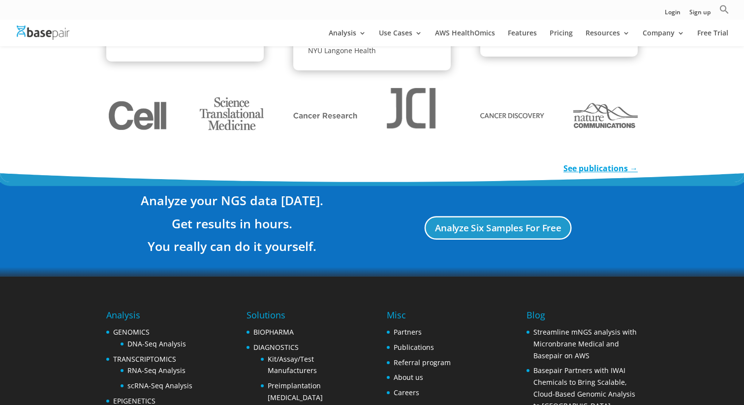
scroll to position [1874, 0]
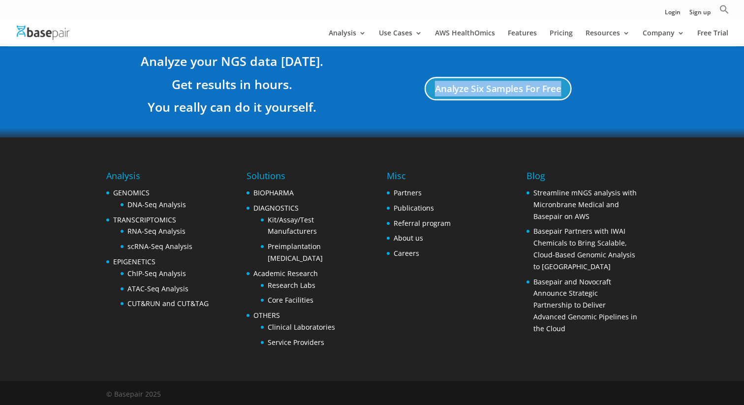
drag, startPoint x: 96, startPoint y: 163, endPoint x: 27, endPoint y: 124, distance: 80.5
click at [27, 124] on div "Analyze your NGS data [DATE]. Get results in hours. You really can do it yourse…" at bounding box center [372, 90] width 744 height 95
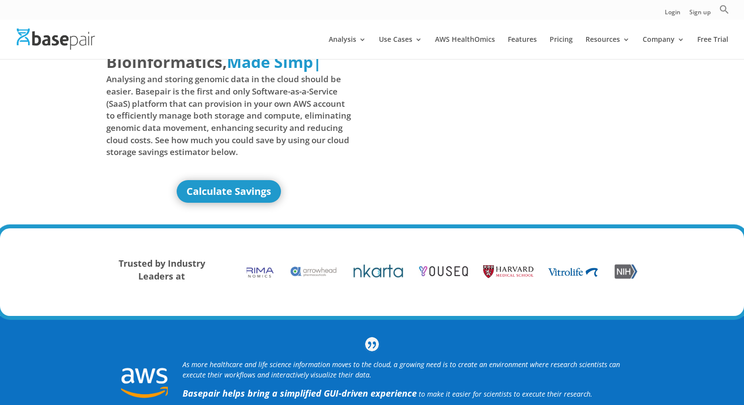
scroll to position [0, 0]
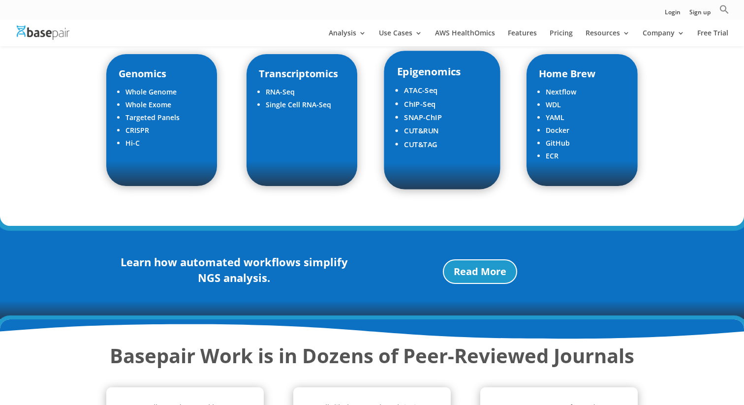
scroll to position [1295, 0]
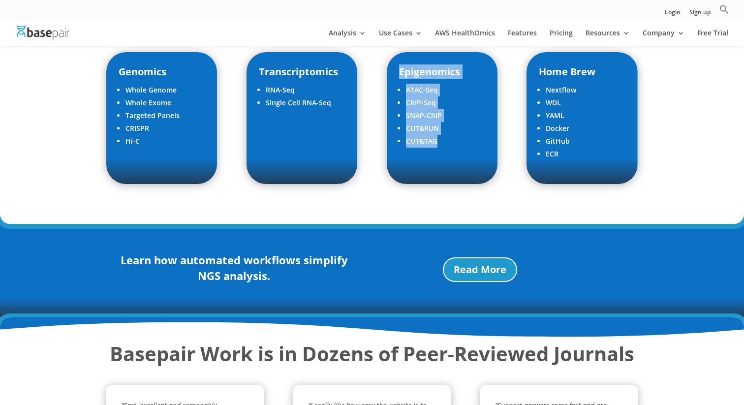
drag, startPoint x: 370, startPoint y: 155, endPoint x: 376, endPoint y: 189, distance: 33.9
click at [376, 189] on div "Genomics Whole Genome Whole Exome Targeted Panels CRISPR Hi-C Transcriptomics R…" at bounding box center [372, 118] width 532 height 159
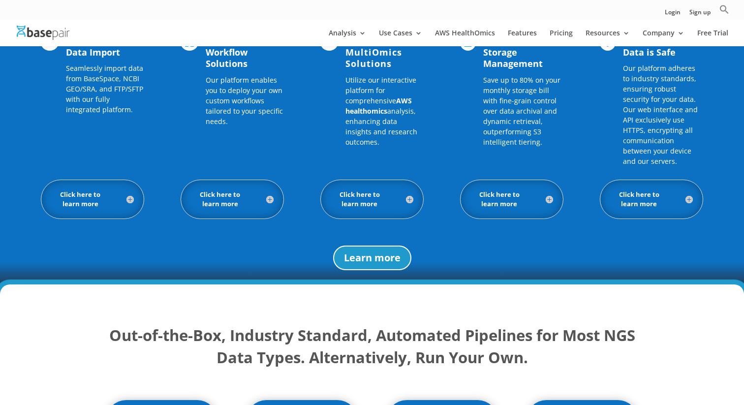
scroll to position [770, 0]
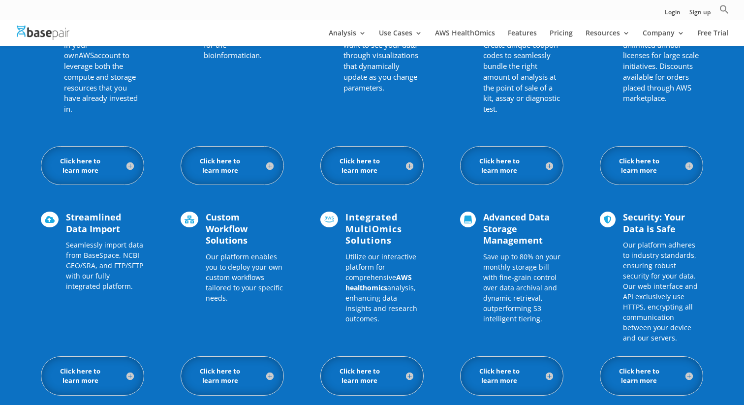
click at [305, 208] on div " Streamlined Data Import Seamlessly import data from BaseSpace, NCBI GEO/SRA, …" at bounding box center [372, 277] width 663 height 158
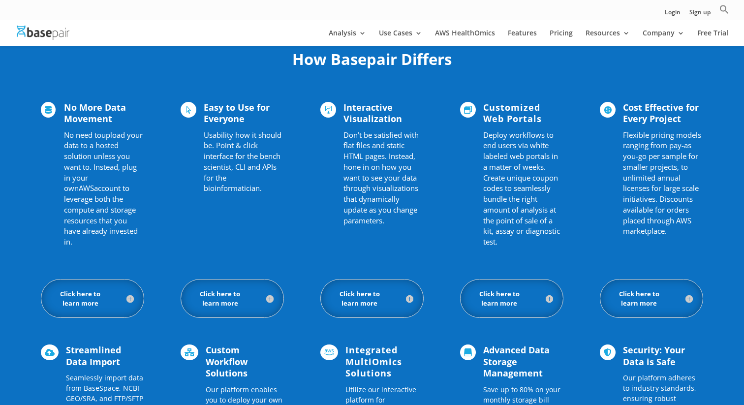
click at [305, 208] on div " No More Data Movement No need to upload your data to a hosted solution unless…" at bounding box center [372, 177] width 663 height 177
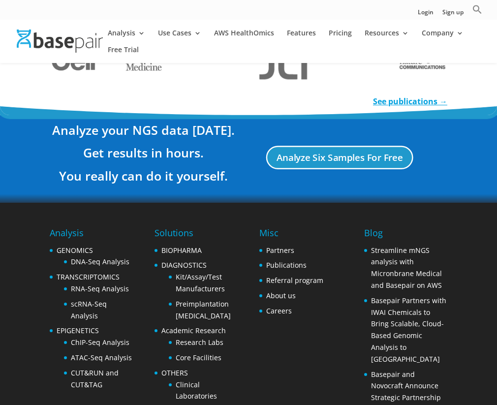
scroll to position [2054, 0]
